Goal: Information Seeking & Learning: Learn about a topic

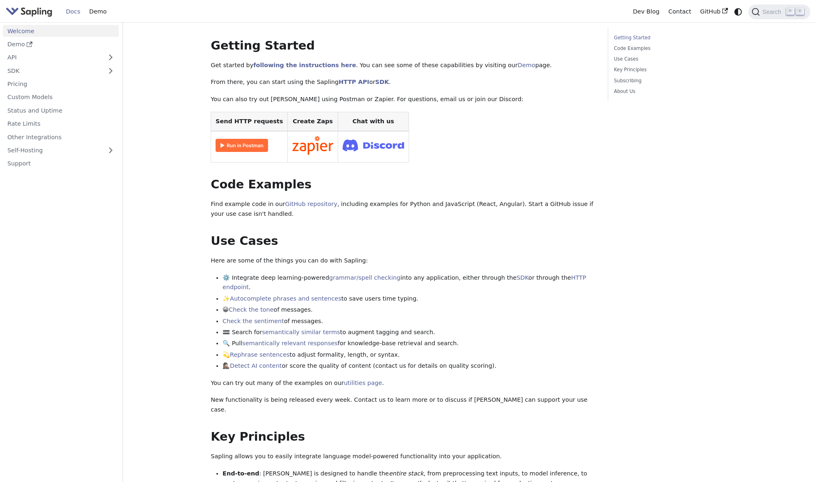
scroll to position [84, 0]
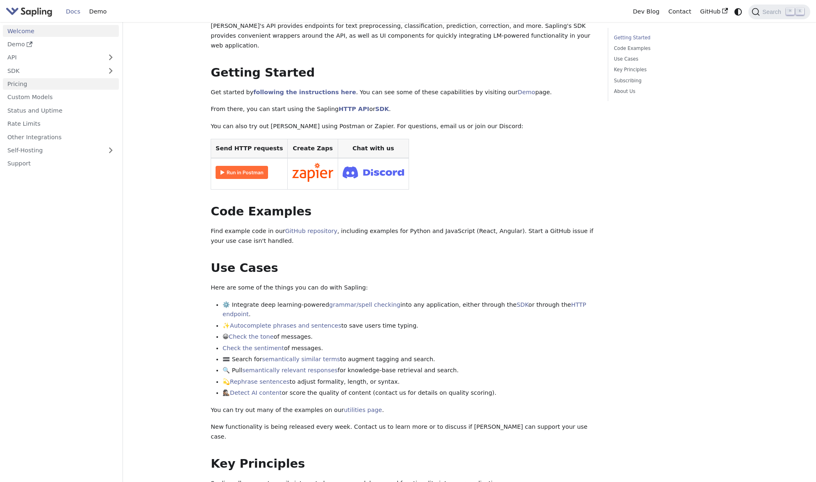
click at [80, 82] on link "Pricing" at bounding box center [61, 84] width 116 height 12
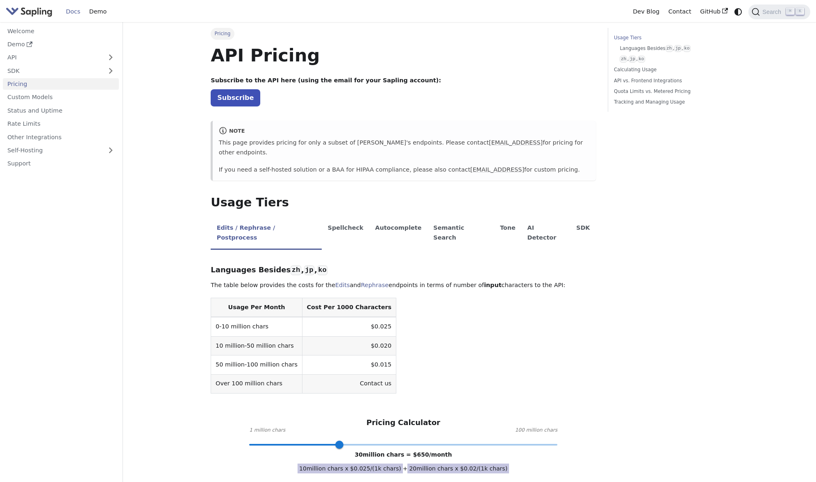
click at [43, 11] on img "Main" at bounding box center [29, 12] width 47 height 12
